Goal: Information Seeking & Learning: Learn about a topic

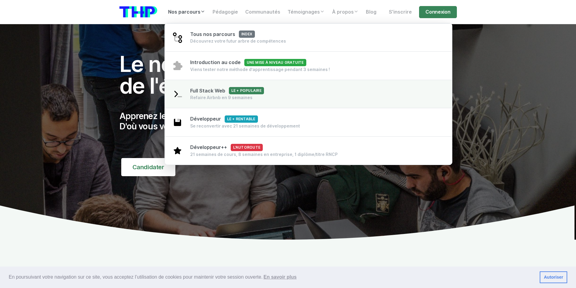
click at [208, 97] on div "Refaire Airbnb en 9 semaines" at bounding box center [227, 98] width 74 height 6
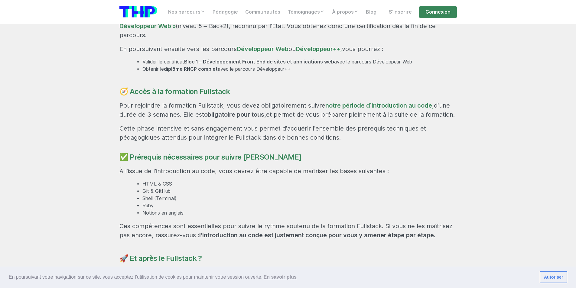
scroll to position [423, 0]
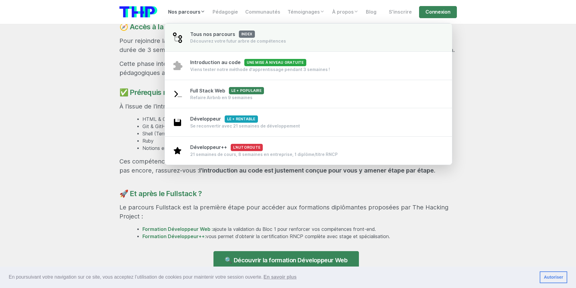
click at [201, 35] on span "Tous nos parcours index" at bounding box center [222, 34] width 65 height 6
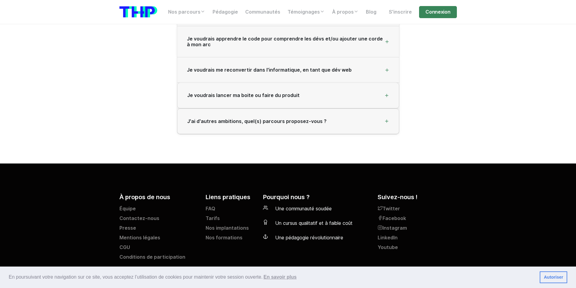
scroll to position [1075, 0]
